Goal: Task Accomplishment & Management: Manage account settings

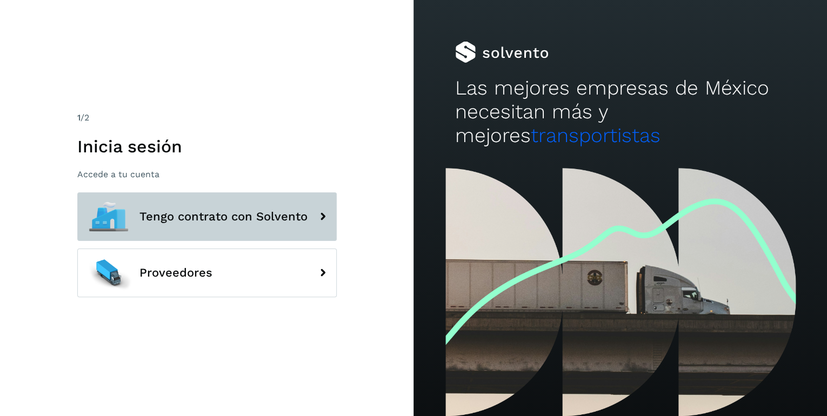
click at [277, 215] on span "Tengo contrato con Solvento" at bounding box center [223, 216] width 168 height 13
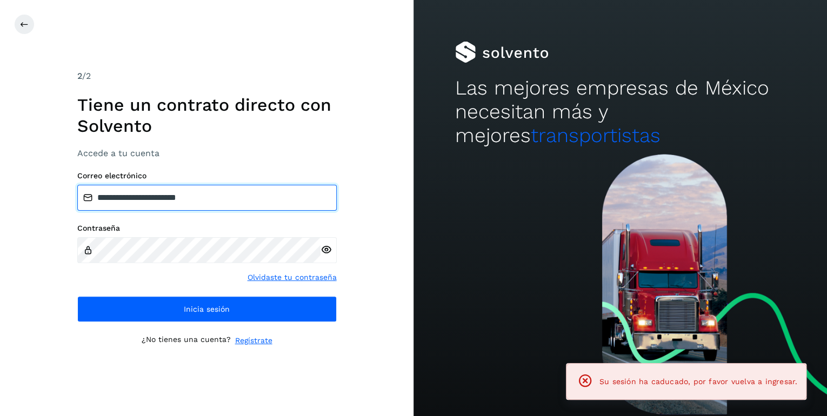
click at [255, 201] on input "**********" at bounding box center [206, 198] width 259 height 26
type input "**********"
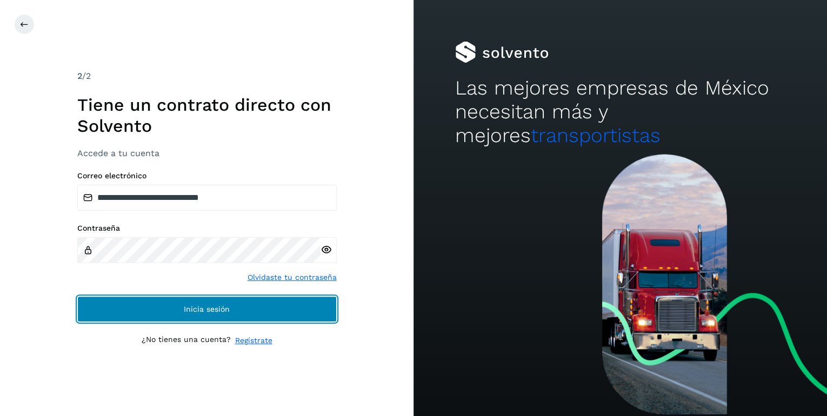
click at [223, 309] on span "Inicia sesión" at bounding box center [207, 309] width 46 height 8
